Goal: Task Accomplishment & Management: Manage account settings

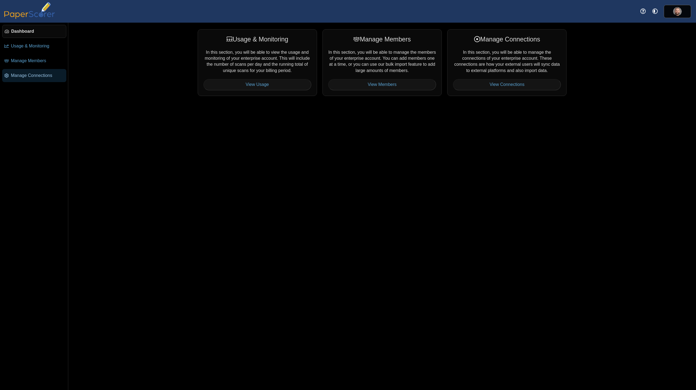
click at [41, 76] on span "Manage Connections" at bounding box center [37, 76] width 53 height 6
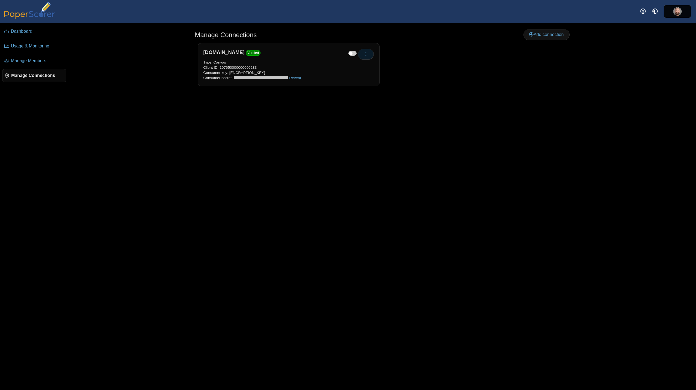
click at [369, 53] on button "button" at bounding box center [366, 54] width 16 height 11
click at [373, 75] on link "Re-verify" at bounding box center [390, 75] width 65 height 8
click at [366, 53] on icon "button" at bounding box center [365, 54] width 4 height 4
click at [418, 66] on link "Edit" at bounding box center [390, 67] width 65 height 8
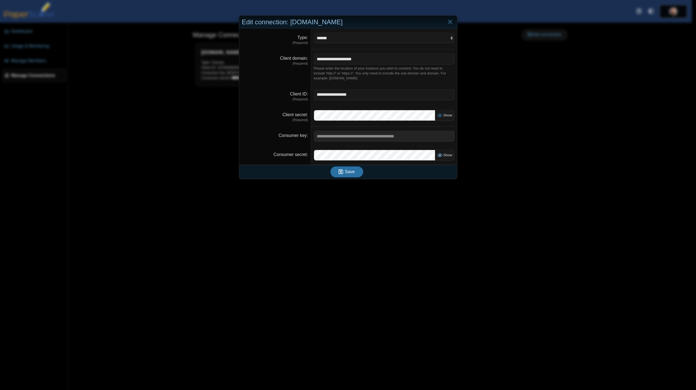
click at [443, 154] on span "Show" at bounding box center [446, 155] width 11 height 4
click at [441, 112] on label "Show" at bounding box center [444, 115] width 15 height 6
click at [344, 95] on input "**********" at bounding box center [384, 94] width 141 height 11
click at [348, 174] on span "Save" at bounding box center [350, 171] width 10 height 5
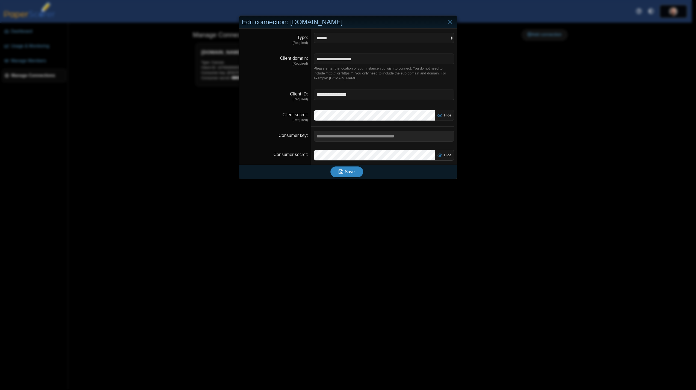
scroll to position [0, 0]
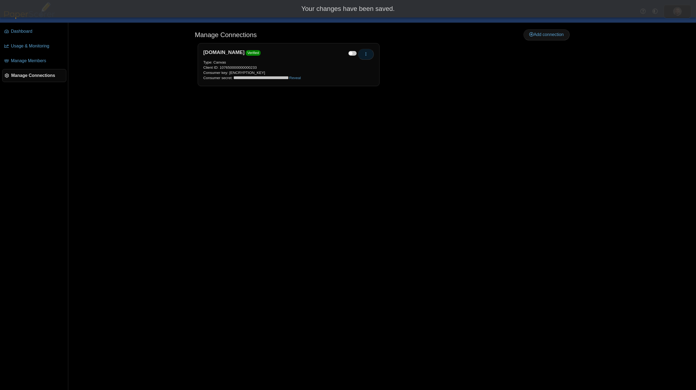
click at [365, 52] on icon "button" at bounding box center [365, 54] width 4 height 4
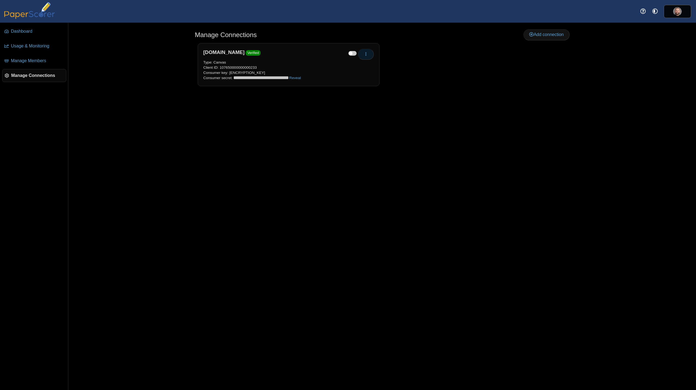
click at [370, 56] on button "button" at bounding box center [366, 54] width 16 height 11
click at [373, 74] on link "Re-verify" at bounding box center [390, 75] width 65 height 8
click at [290, 146] on div "Manage Connections Add connection Edit Re-verify" at bounding box center [381, 207] width 409 height 368
click at [294, 78] on link "Reveal" at bounding box center [294, 78] width 11 height 4
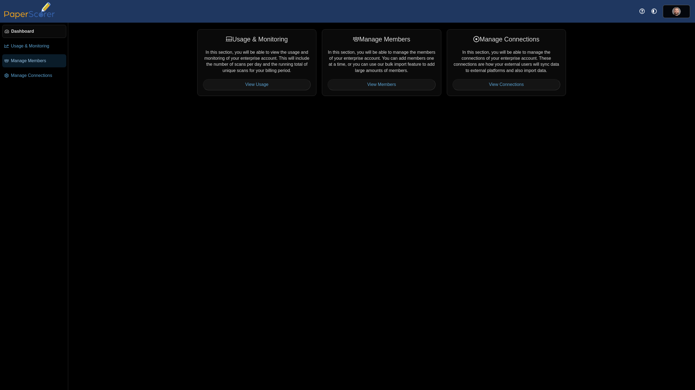
click at [43, 60] on span "Manage Members" at bounding box center [37, 61] width 53 height 6
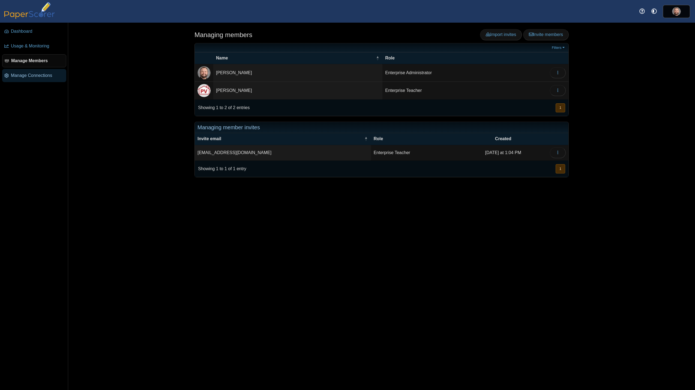
click at [37, 76] on span "Manage Connections" at bounding box center [37, 76] width 53 height 6
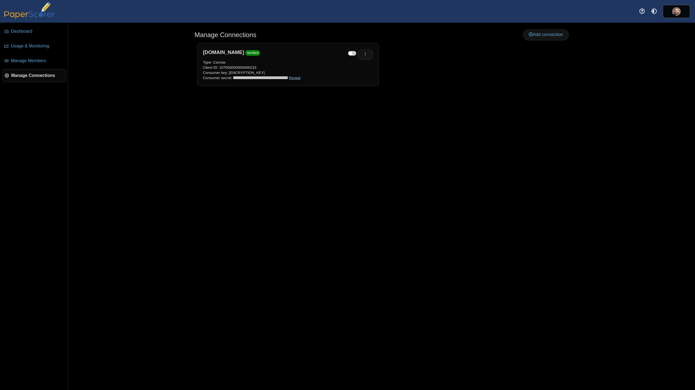
click at [296, 77] on link "Reveal" at bounding box center [294, 78] width 11 height 4
click at [363, 53] on button "button" at bounding box center [365, 54] width 16 height 11
click at [374, 68] on link "Edit" at bounding box center [389, 67] width 65 height 8
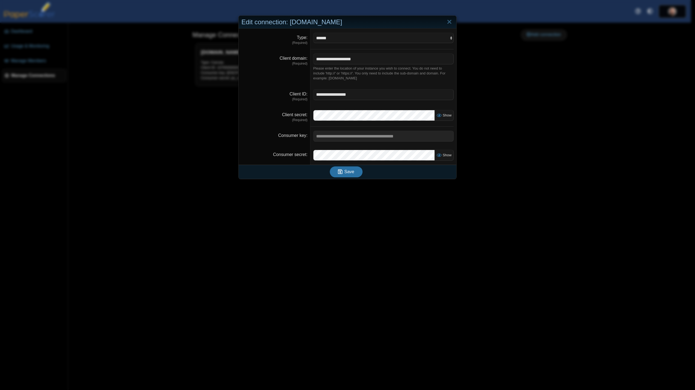
click at [452, 114] on dd "Show" at bounding box center [384, 116] width 146 height 21
click at [442, 112] on div "Show" at bounding box center [444, 115] width 19 height 11
click at [445, 115] on span "Show" at bounding box center [446, 115] width 11 height 4
click at [449, 23] on link "Close" at bounding box center [449, 21] width 8 height 9
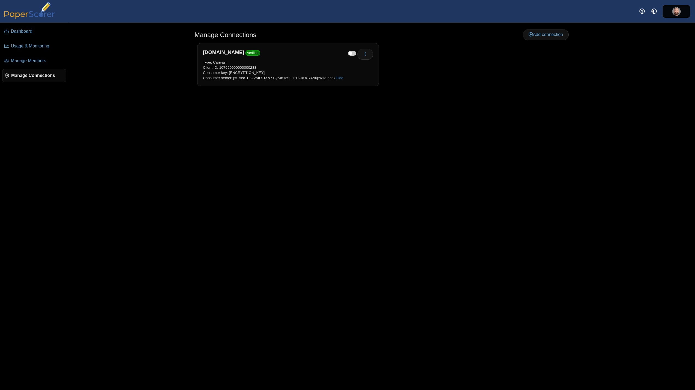
click at [336, 78] on link "Hide" at bounding box center [340, 78] width 8 height 4
click at [363, 53] on button "button" at bounding box center [365, 54] width 16 height 11
click at [370, 67] on link "Edit" at bounding box center [389, 67] width 65 height 8
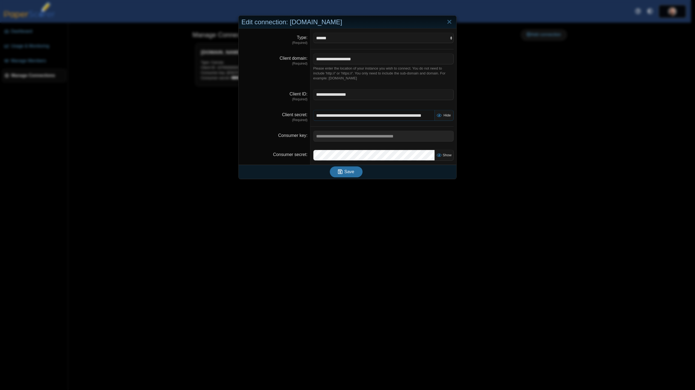
click at [369, 115] on input "**********" at bounding box center [373, 115] width 121 height 11
click at [350, 172] on span "Save" at bounding box center [349, 171] width 10 height 5
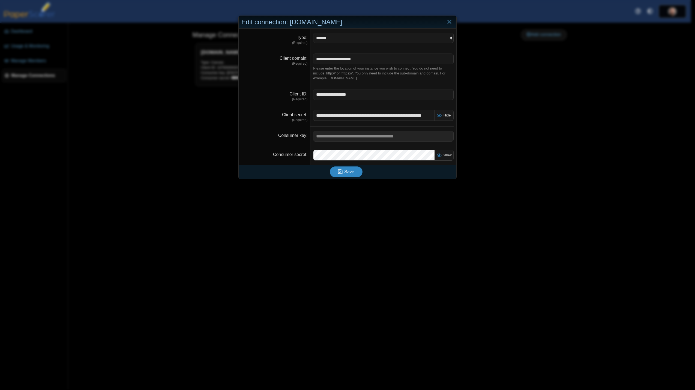
scroll to position [0, 0]
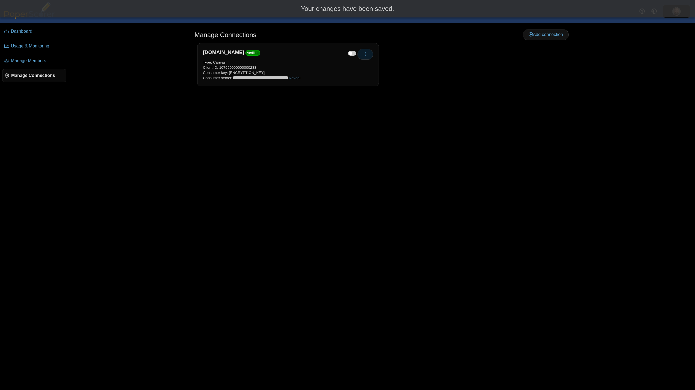
click at [365, 55] on icon "button" at bounding box center [365, 54] width 4 height 4
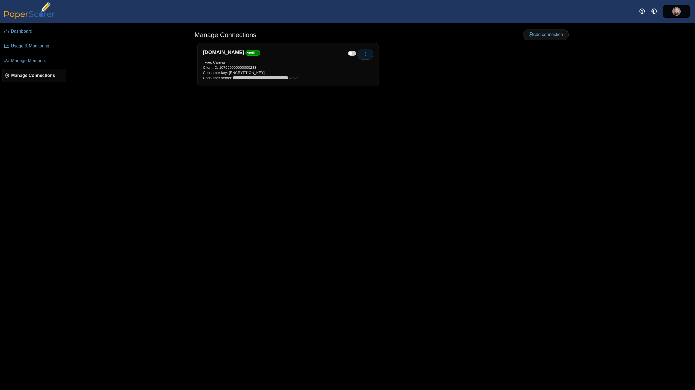
click at [367, 52] on icon "button" at bounding box center [365, 54] width 4 height 4
click at [377, 75] on link "Re-verify" at bounding box center [389, 75] width 65 height 8
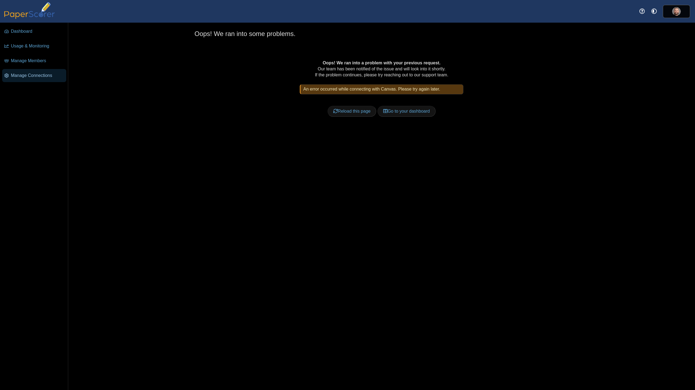
click at [20, 75] on span "Manage Connections" at bounding box center [37, 76] width 53 height 6
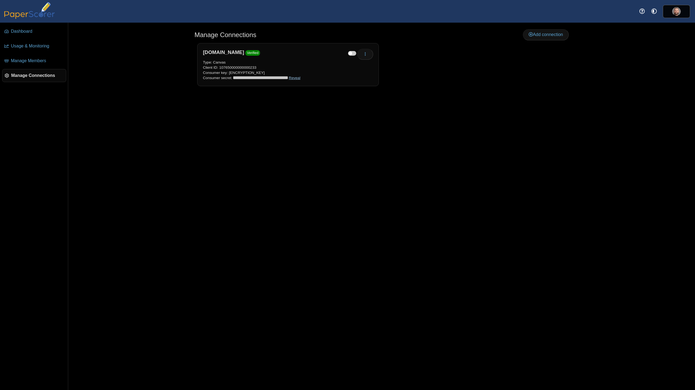
click at [294, 79] on link "Reveal" at bounding box center [294, 78] width 11 height 4
click at [253, 157] on div "Manage Connections Add connection Edit Re-verify" at bounding box center [381, 207] width 409 height 368
click at [244, 233] on div "Manage Connections Add connection Edit Re-verify" at bounding box center [381, 207] width 409 height 368
click at [285, 142] on div "Manage Connections Add connection Edit Re-verify" at bounding box center [381, 207] width 409 height 368
click at [362, 55] on button "button" at bounding box center [365, 54] width 16 height 11
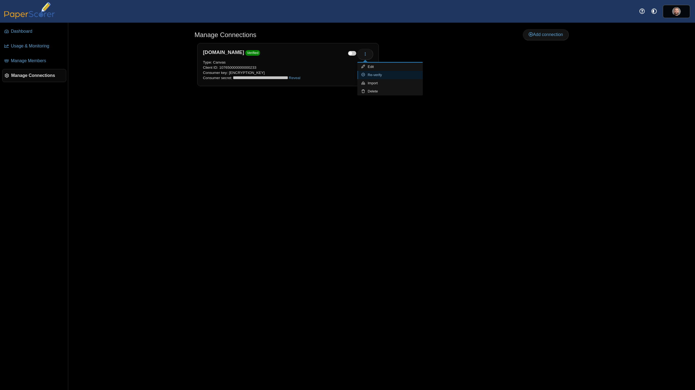
click at [385, 74] on link "Re-verify" at bounding box center [389, 75] width 65 height 8
